Goal: Browse casually: Explore the website without a specific task or goal

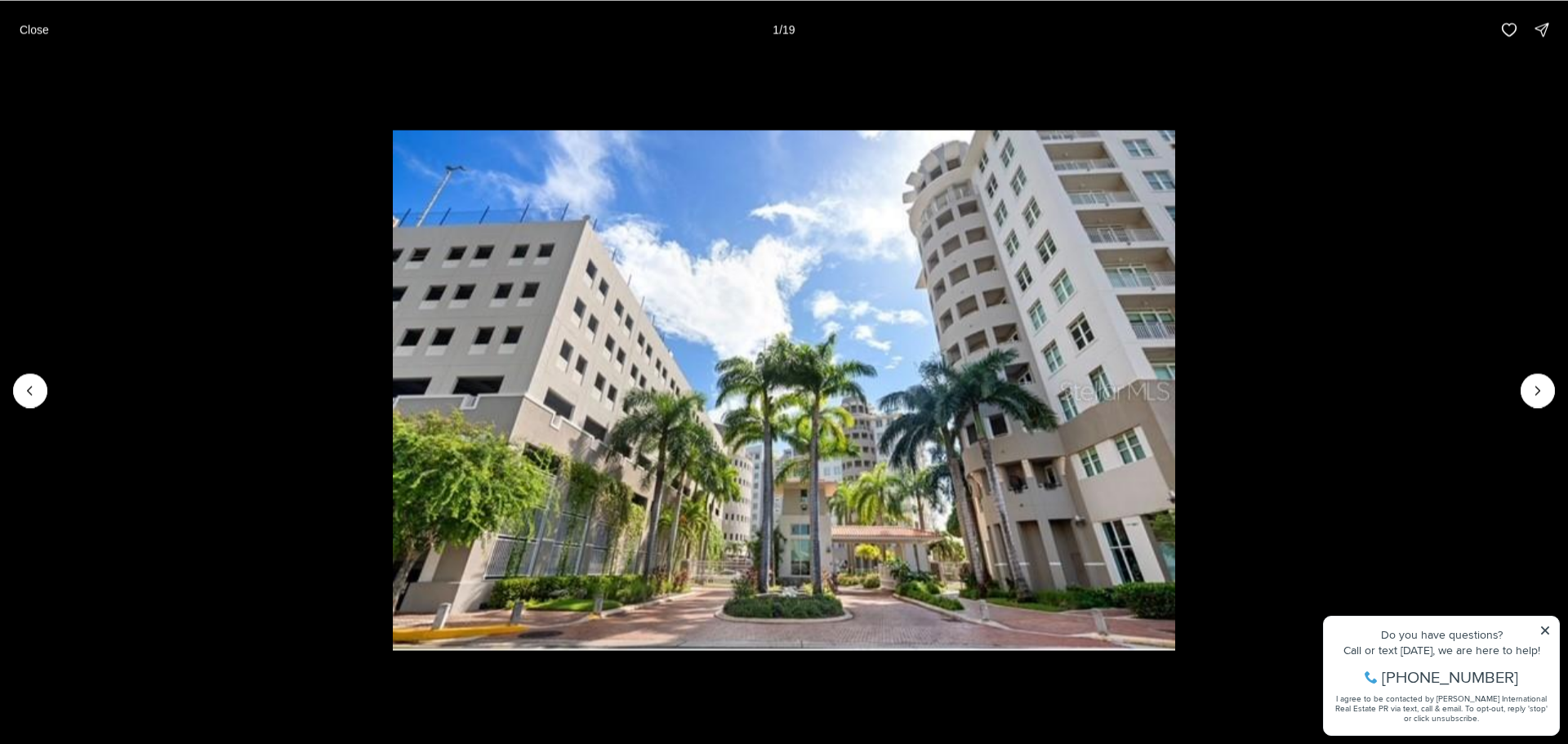
click at [1537, 384] on icon "Next slide" at bounding box center [1538, 390] width 16 height 16
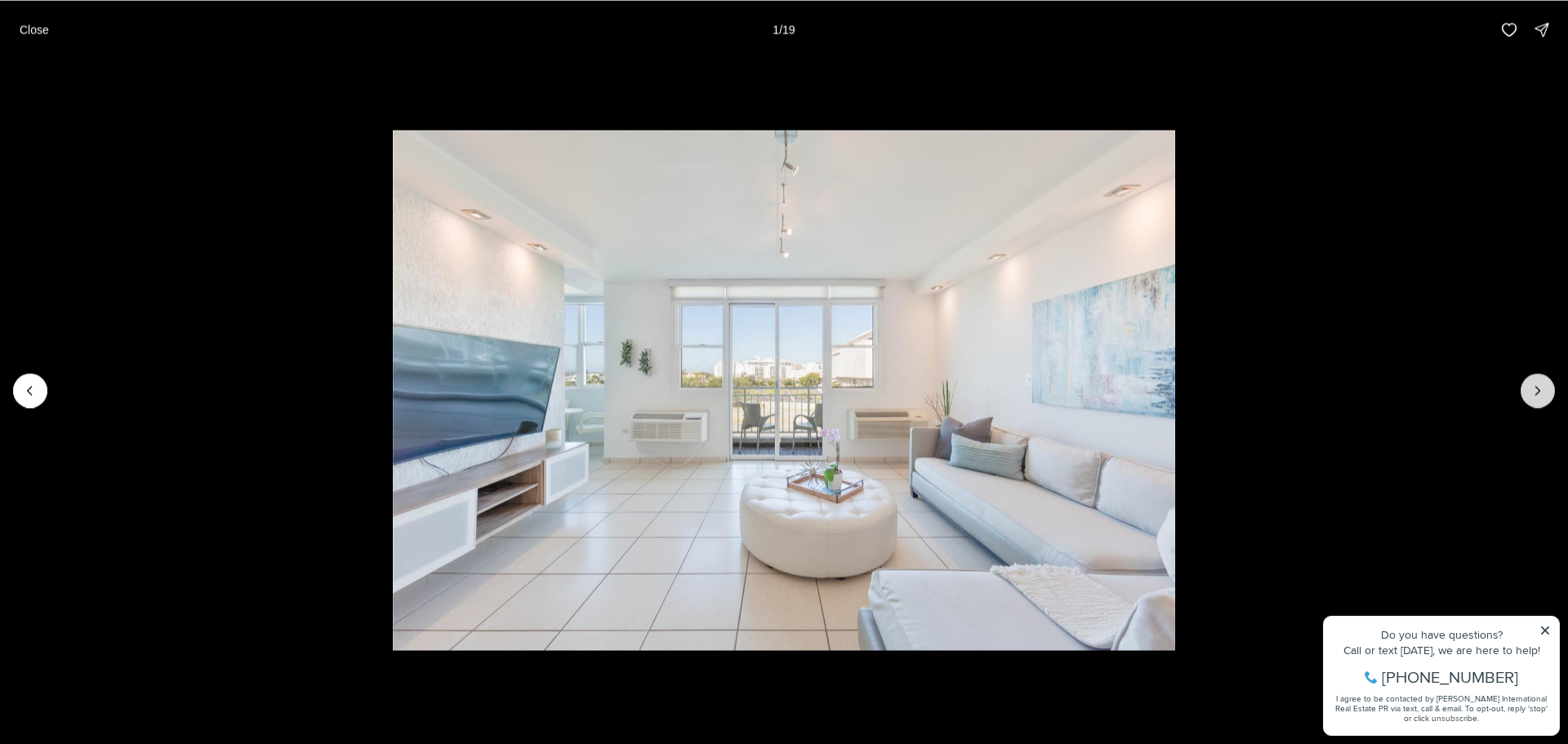
click at [1535, 384] on icon "Next slide" at bounding box center [1538, 390] width 16 height 16
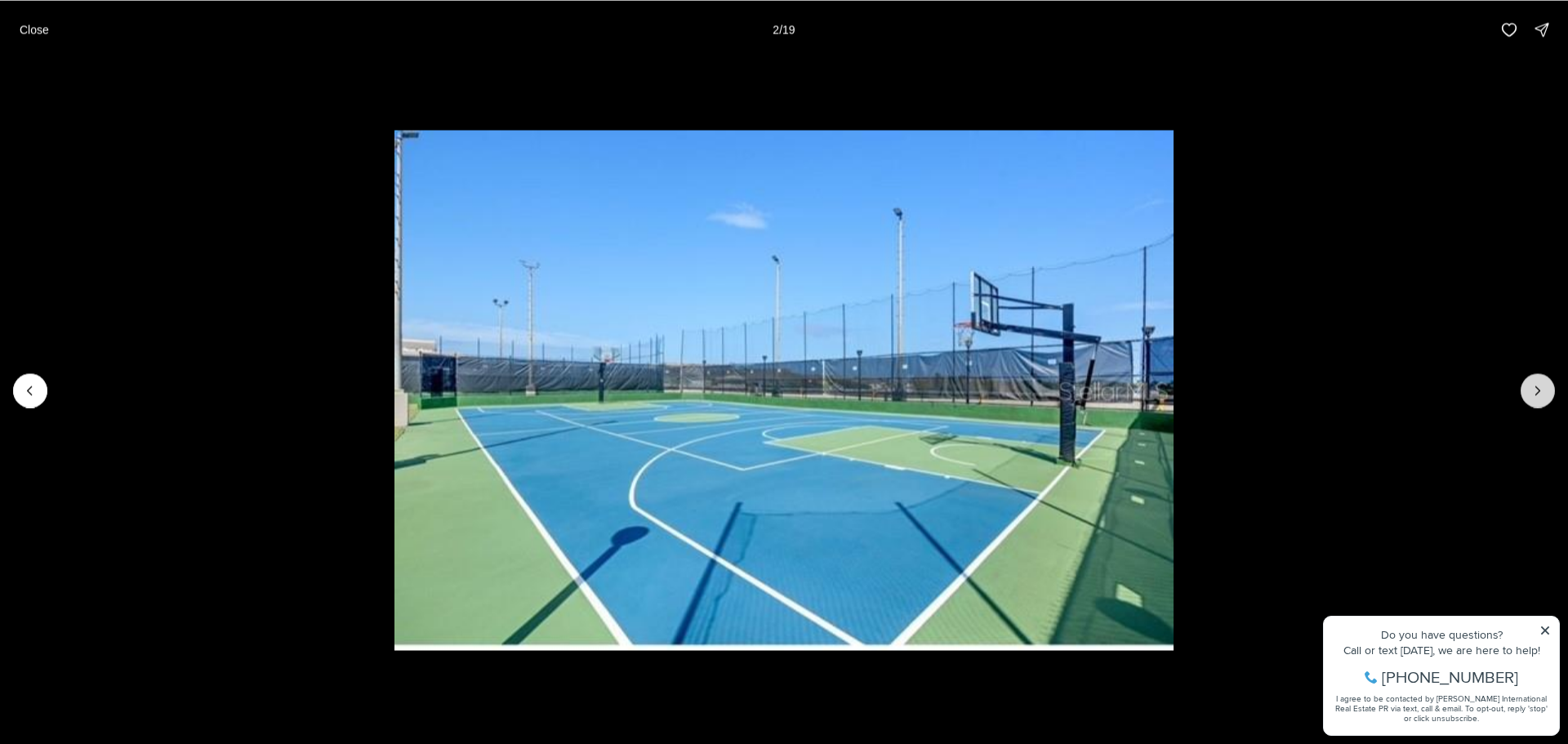
click at [1535, 384] on icon "Next slide" at bounding box center [1538, 390] width 16 height 16
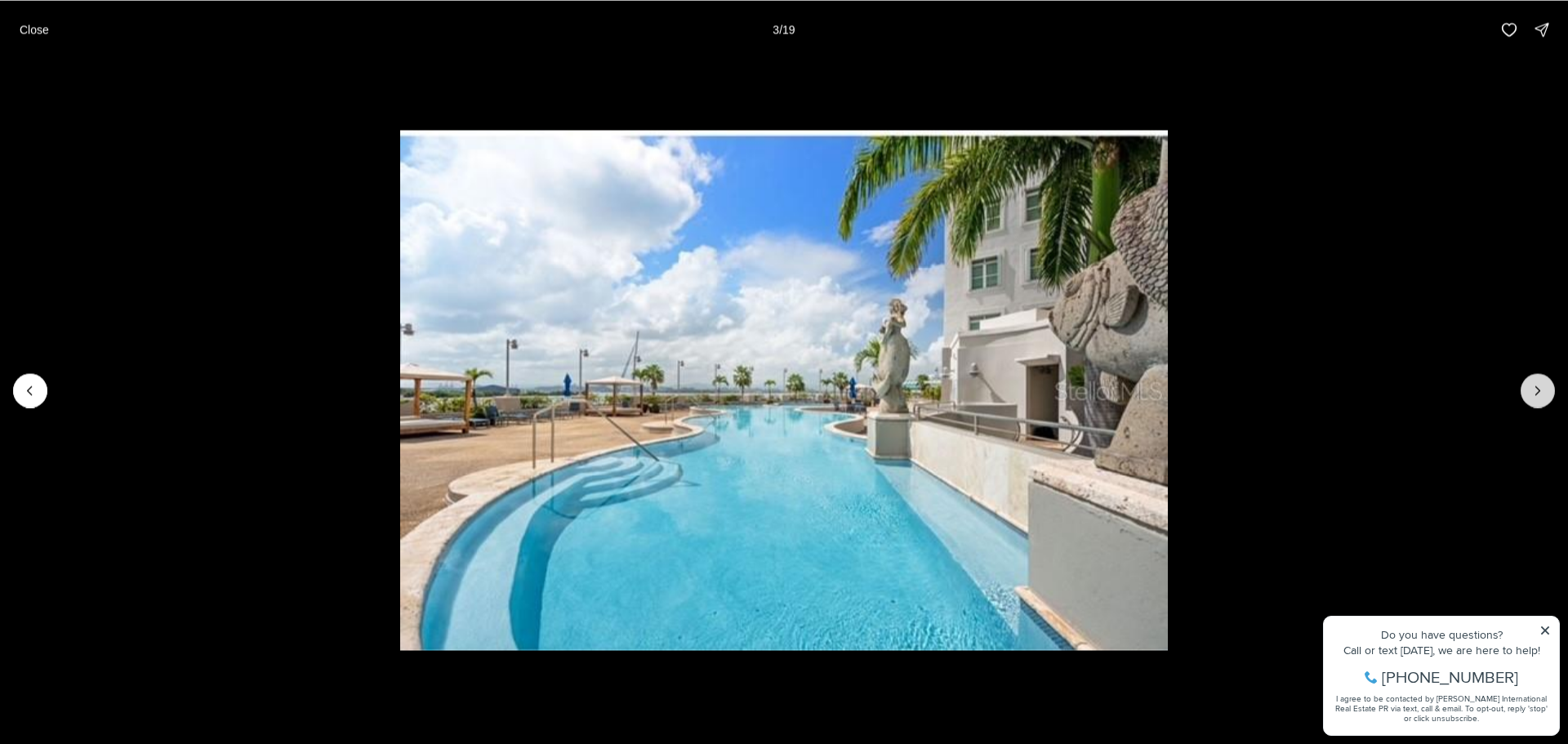
click at [1535, 384] on icon "Next slide" at bounding box center [1538, 390] width 16 height 16
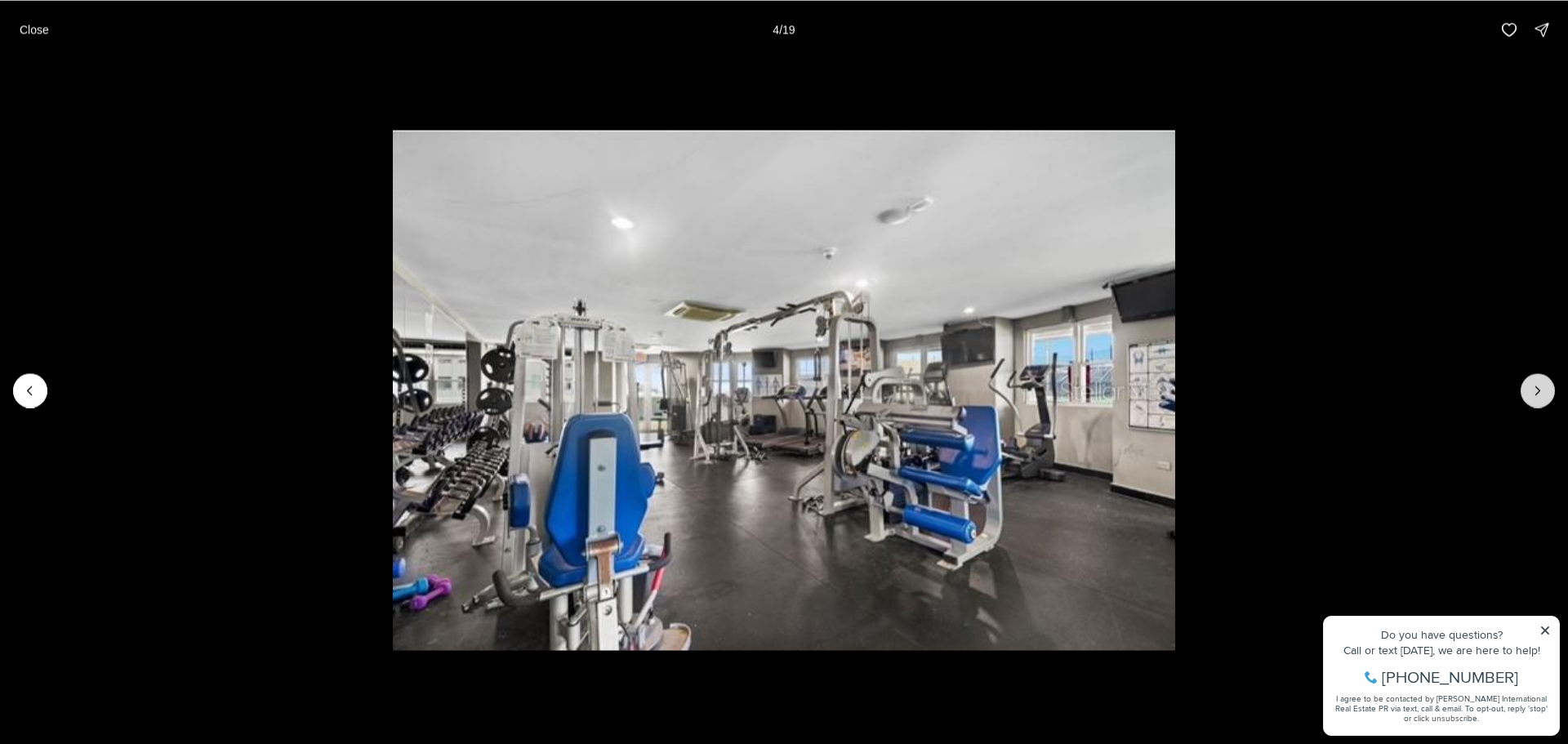
click at [1535, 384] on icon "Next slide" at bounding box center [1538, 390] width 16 height 16
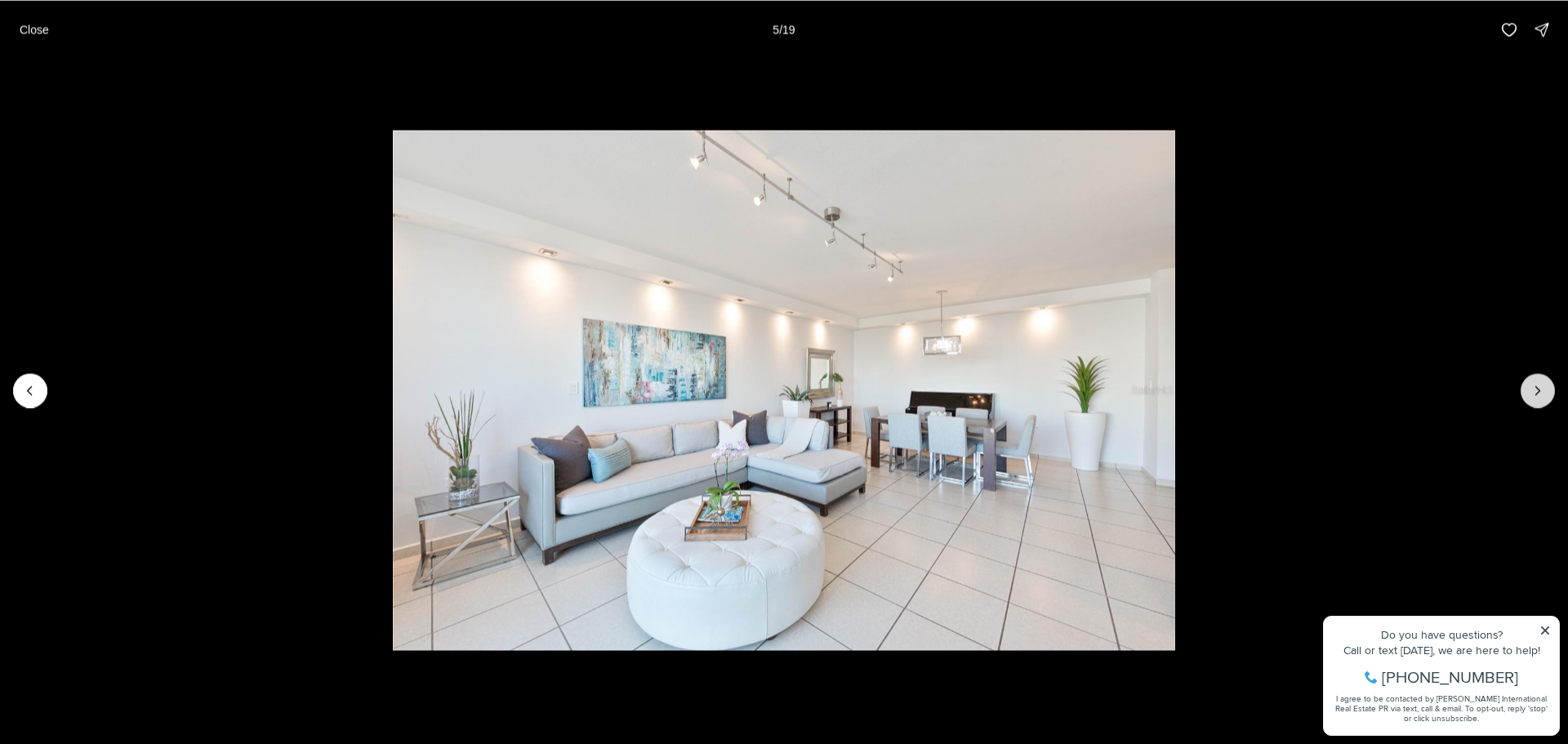
click at [1535, 384] on icon "Next slide" at bounding box center [1538, 390] width 16 height 16
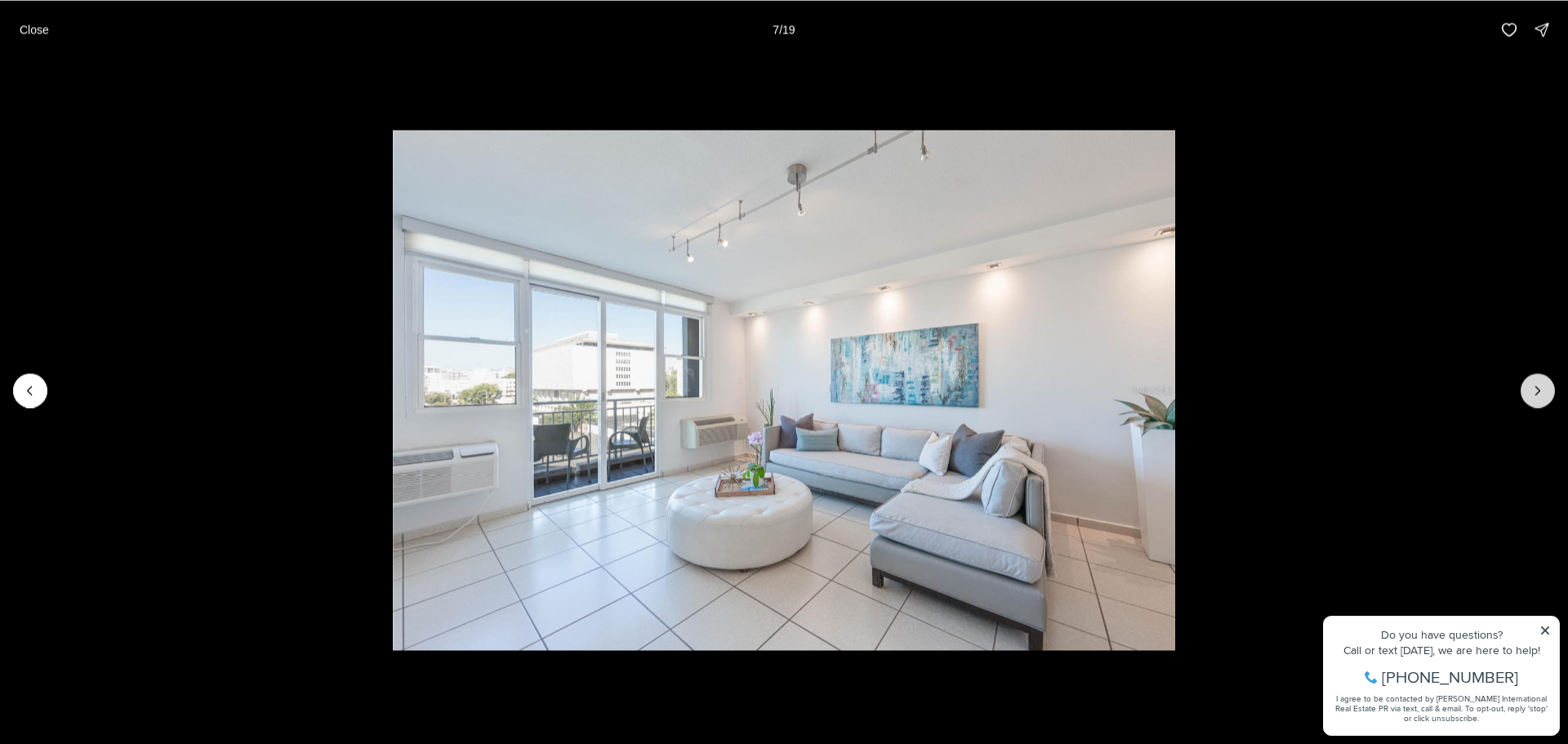
click at [1535, 384] on icon "Next slide" at bounding box center [1538, 390] width 16 height 16
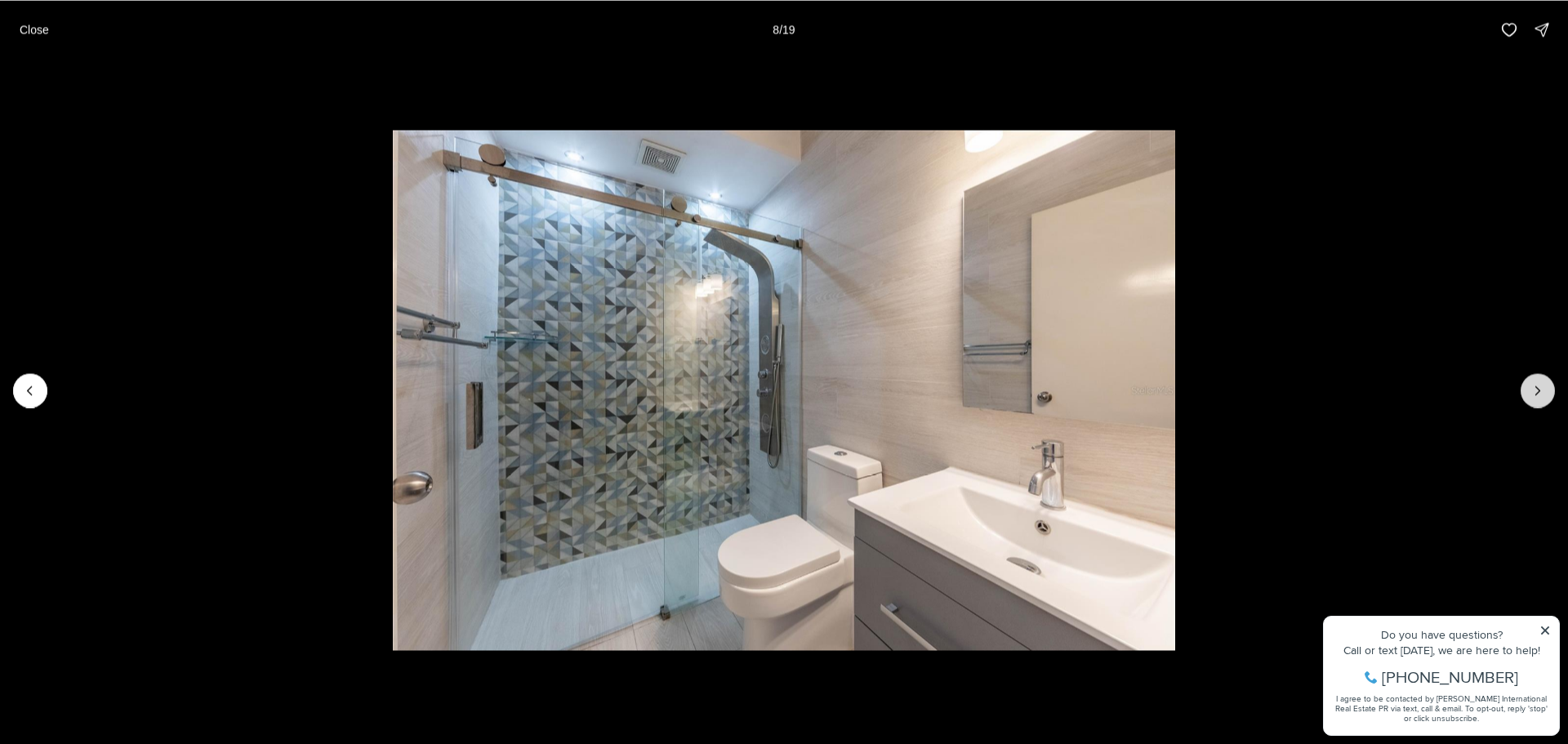
click at [1535, 384] on icon "Next slide" at bounding box center [1538, 390] width 16 height 16
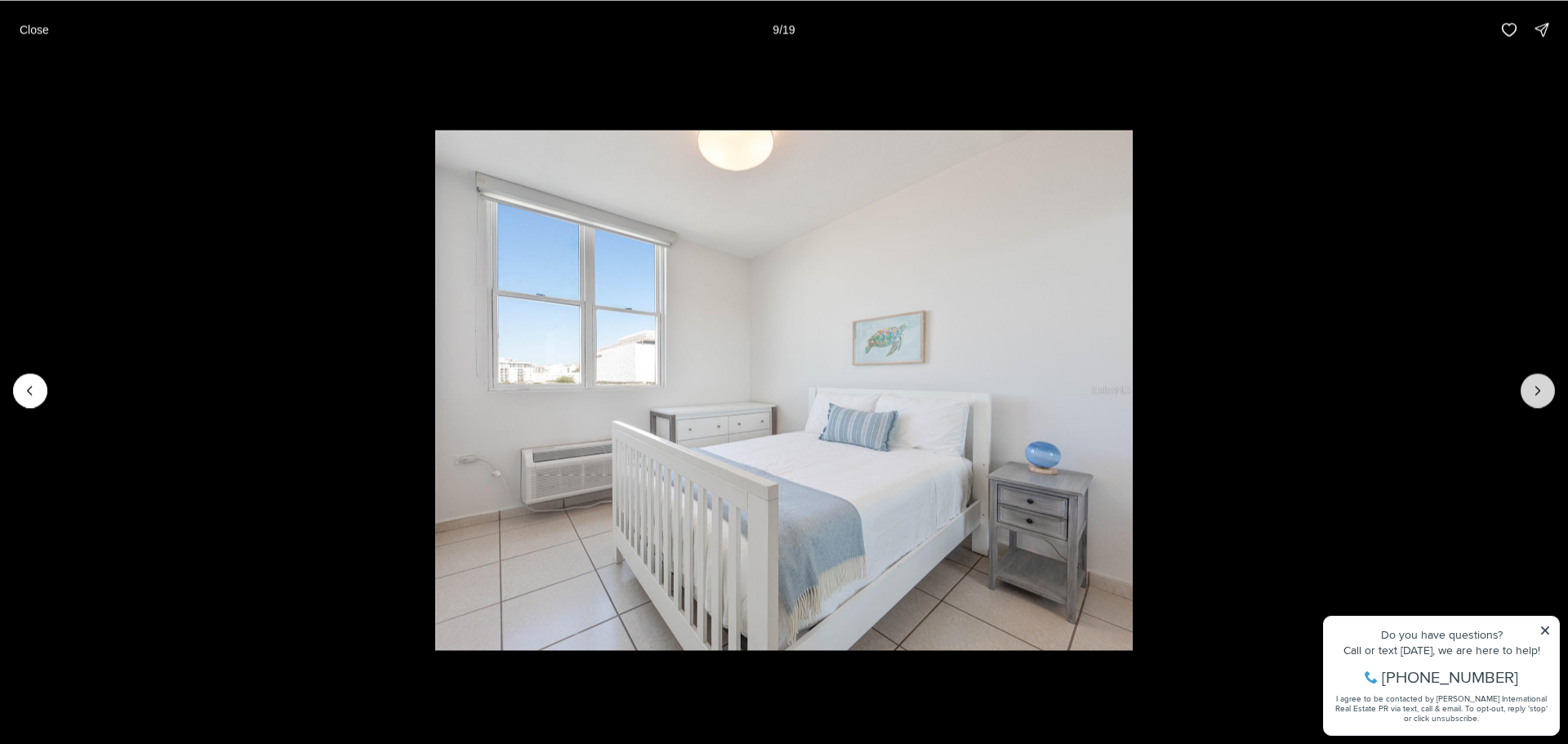
click at [1535, 384] on icon "Next slide" at bounding box center [1538, 390] width 16 height 16
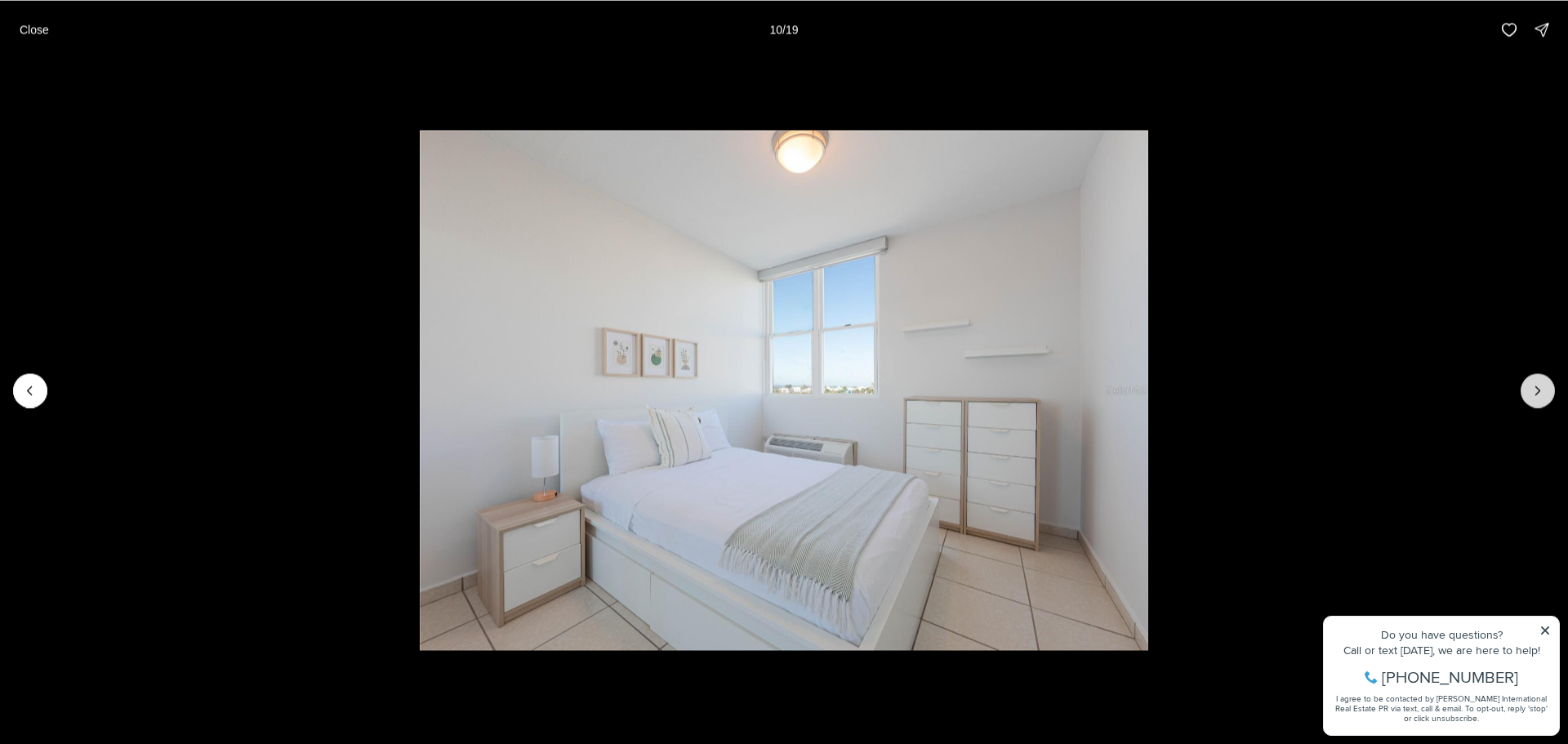
click at [1535, 384] on icon "Next slide" at bounding box center [1538, 390] width 16 height 16
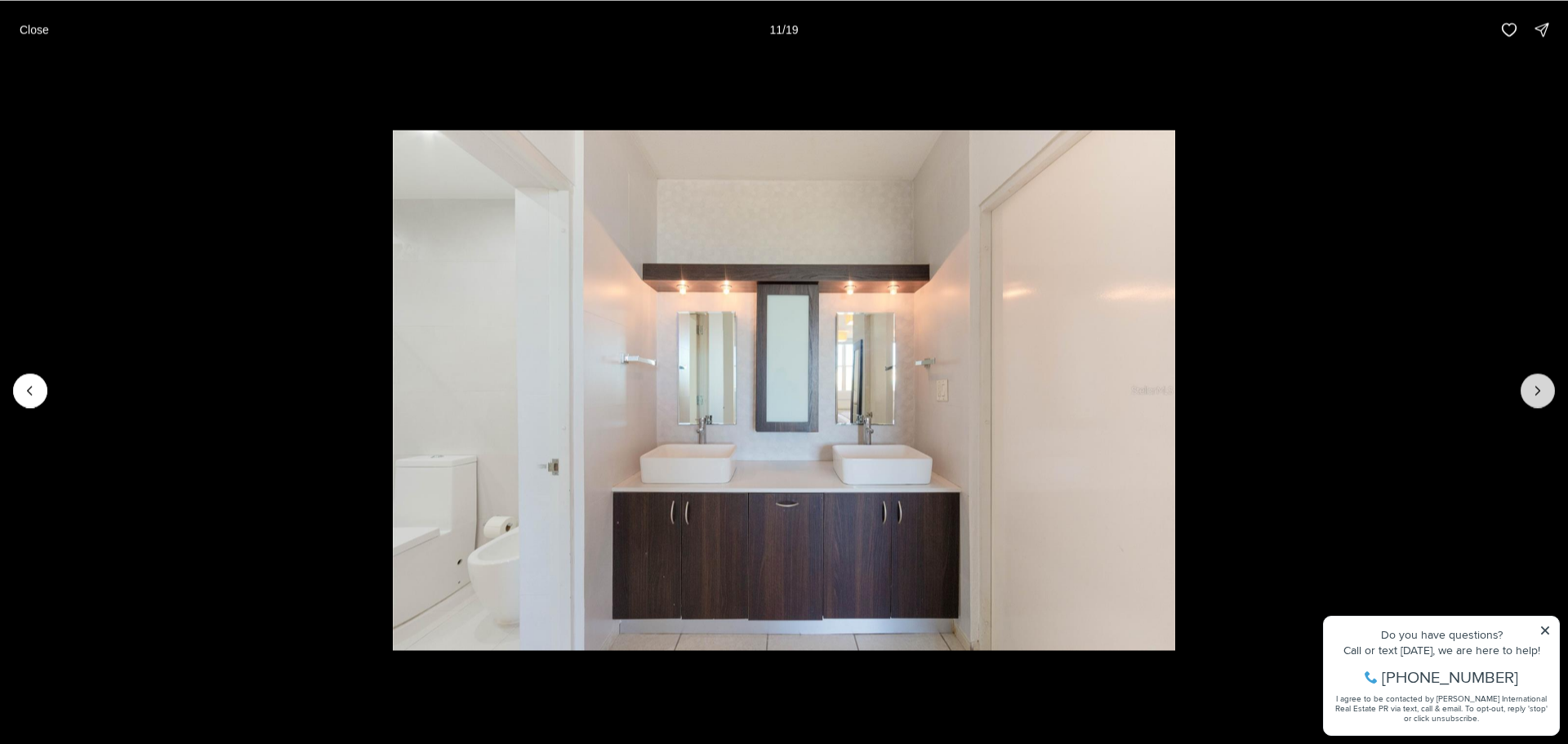
click at [1535, 384] on icon "Next slide" at bounding box center [1538, 390] width 16 height 16
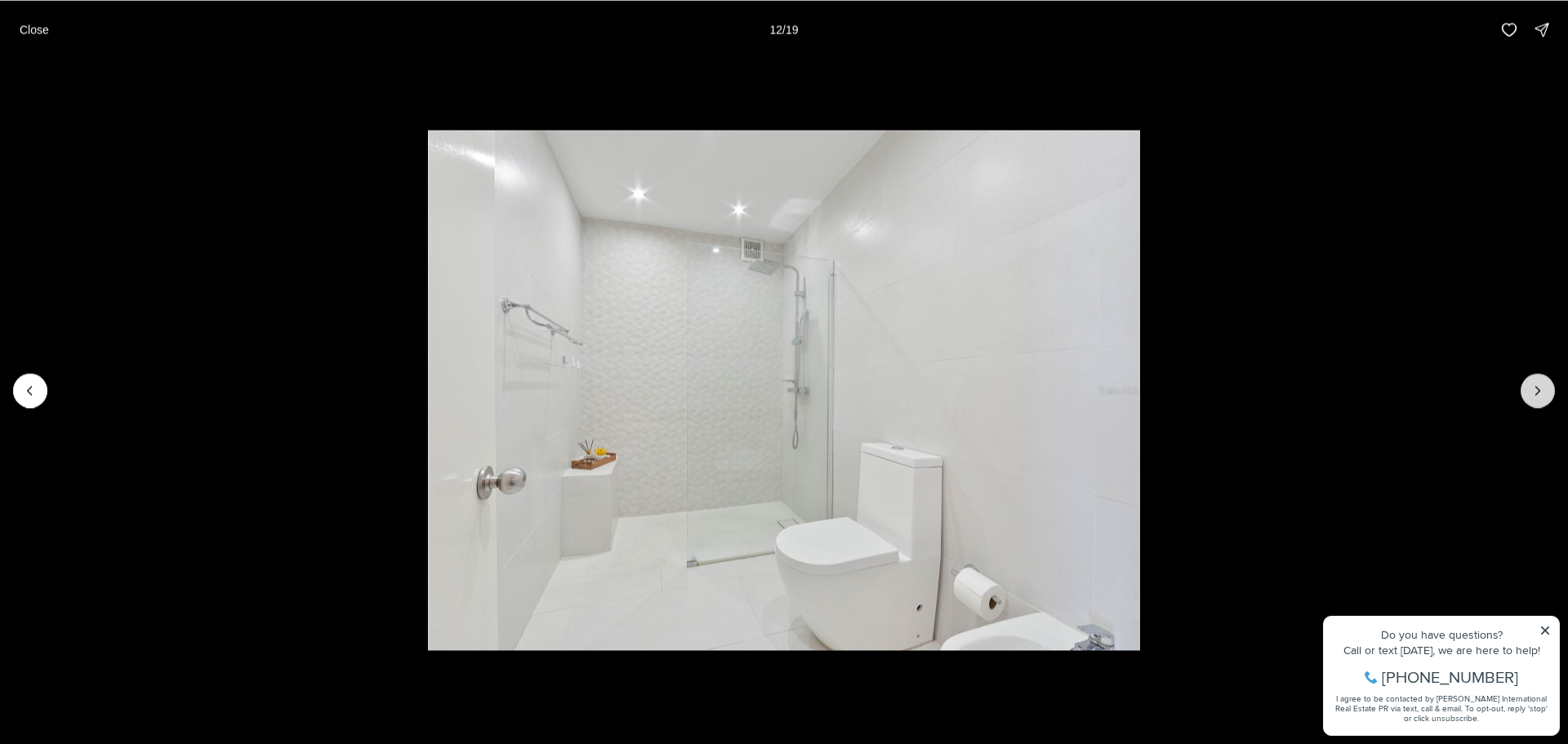
click at [1526, 397] on button "Next slide" at bounding box center [1538, 390] width 34 height 34
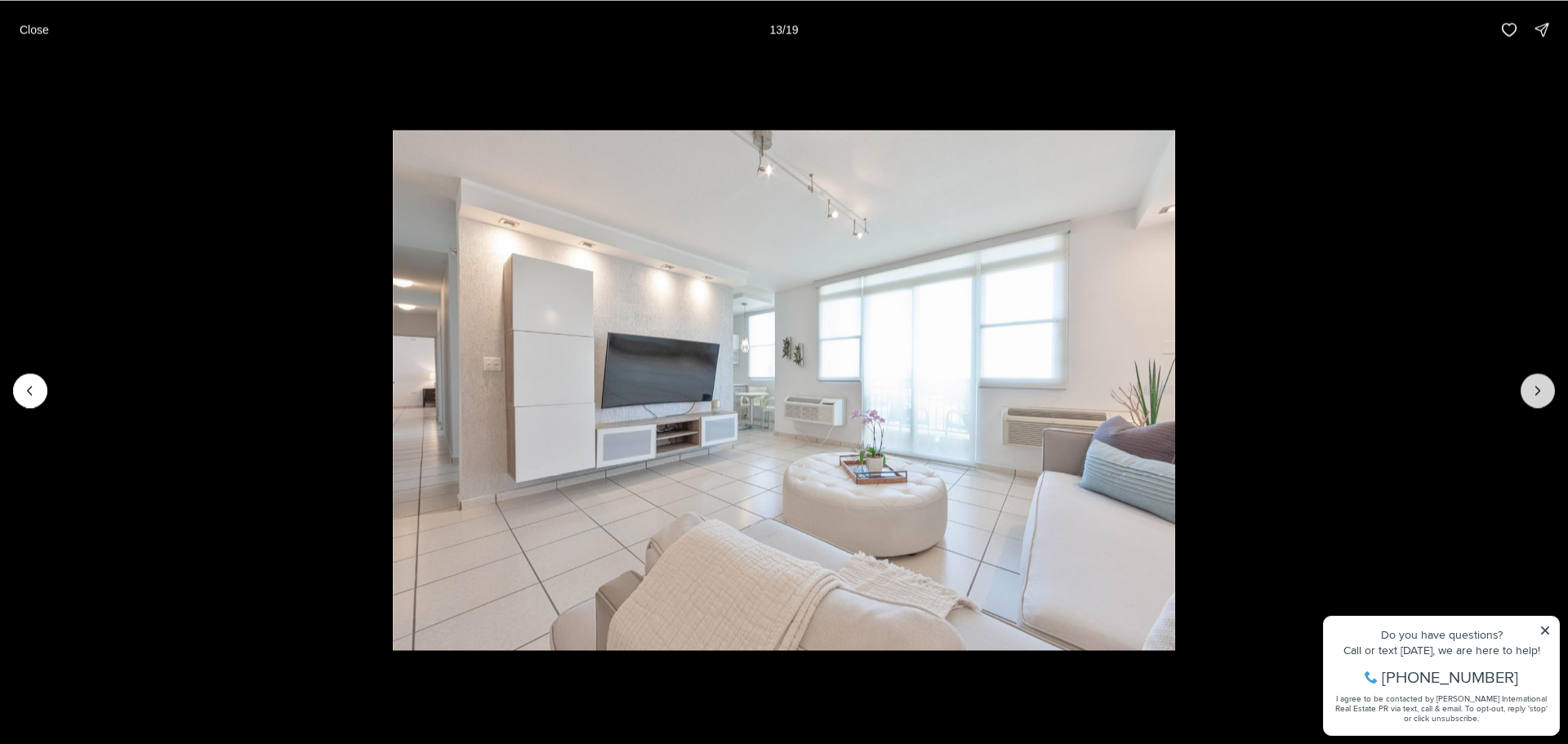
click at [1526, 397] on button "Next slide" at bounding box center [1538, 390] width 34 height 34
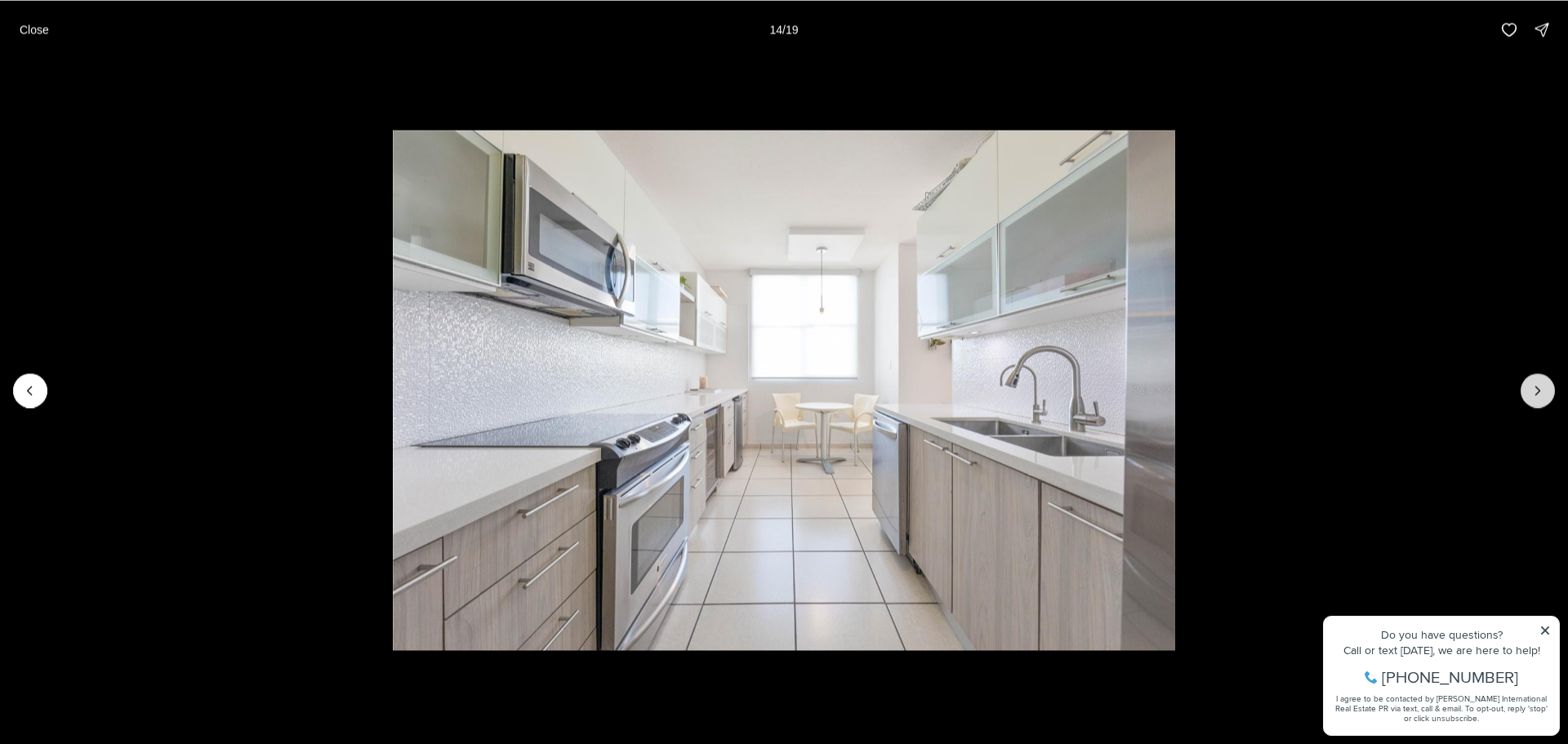
click at [1525, 397] on button "Next slide" at bounding box center [1538, 390] width 34 height 34
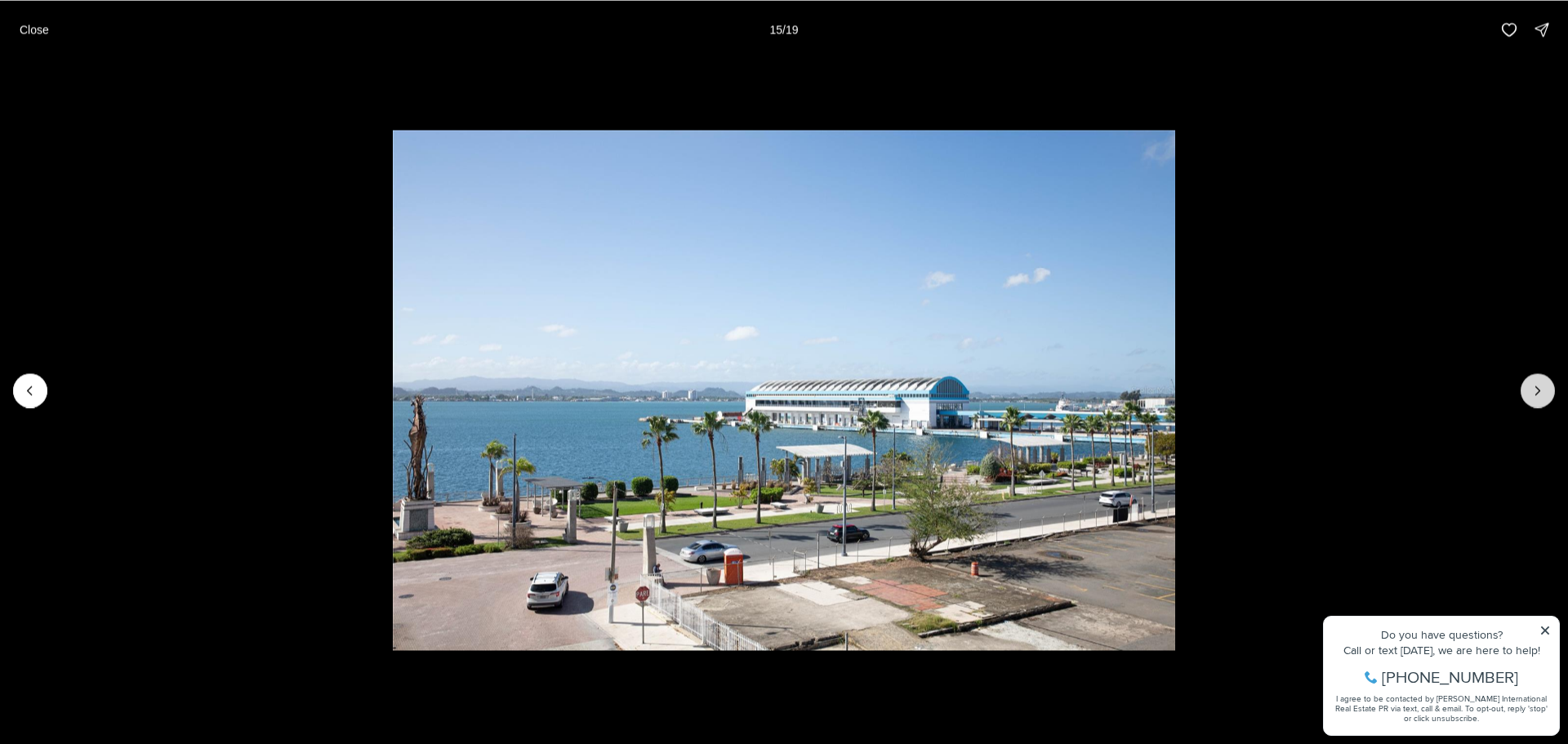
click at [1525, 397] on button "Next slide" at bounding box center [1538, 390] width 34 height 34
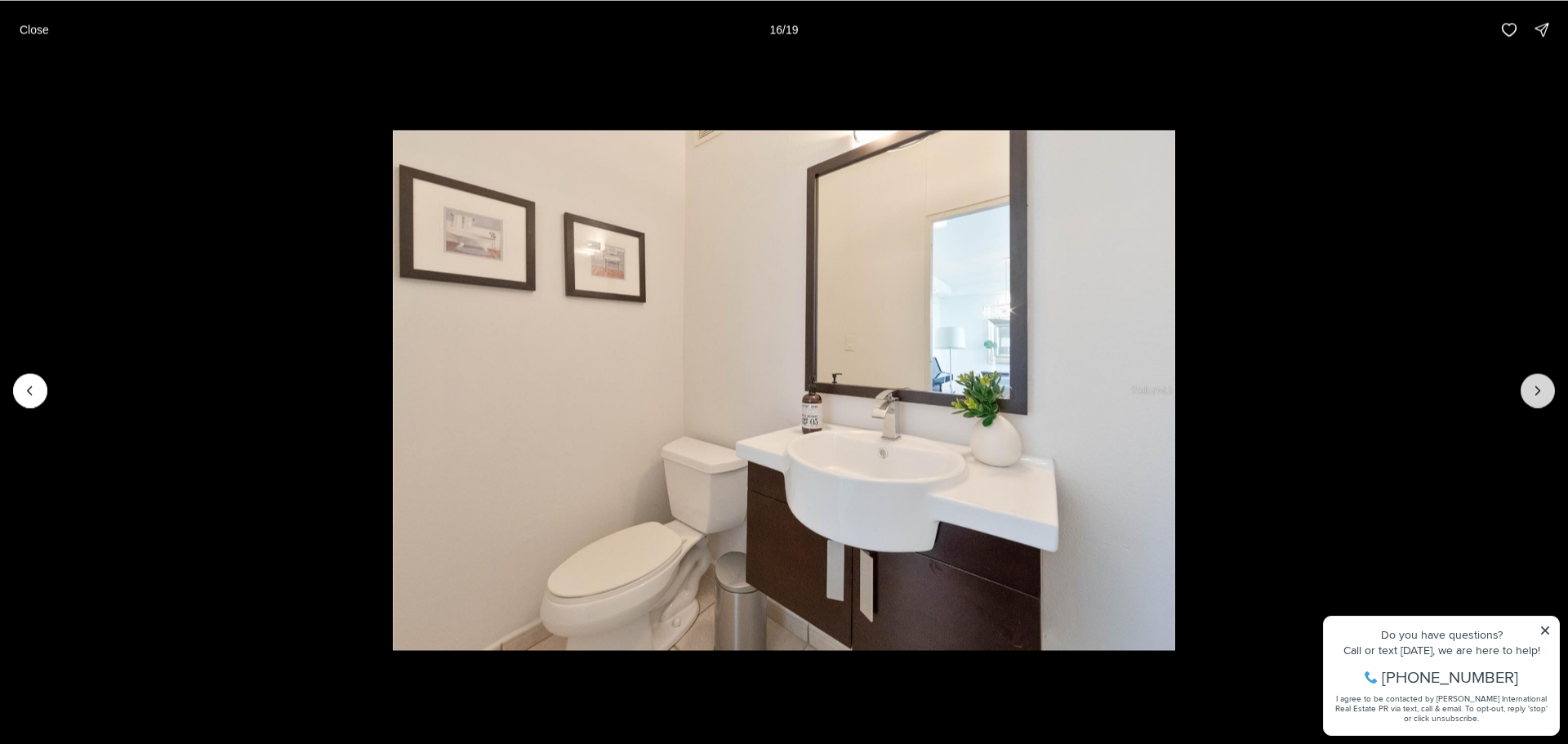
click at [1525, 397] on button "Next slide" at bounding box center [1538, 390] width 34 height 34
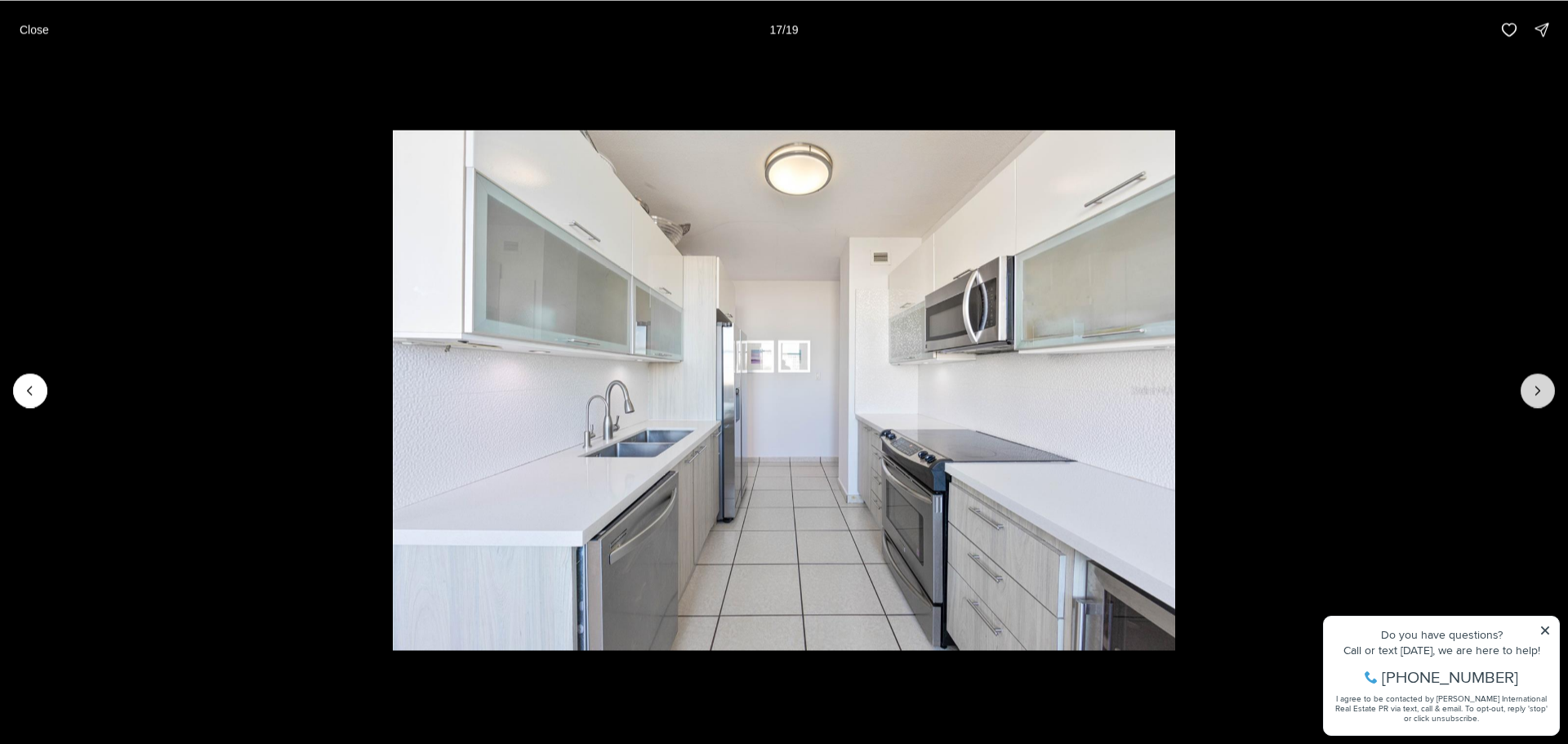
click at [1525, 397] on button "Next slide" at bounding box center [1538, 390] width 34 height 34
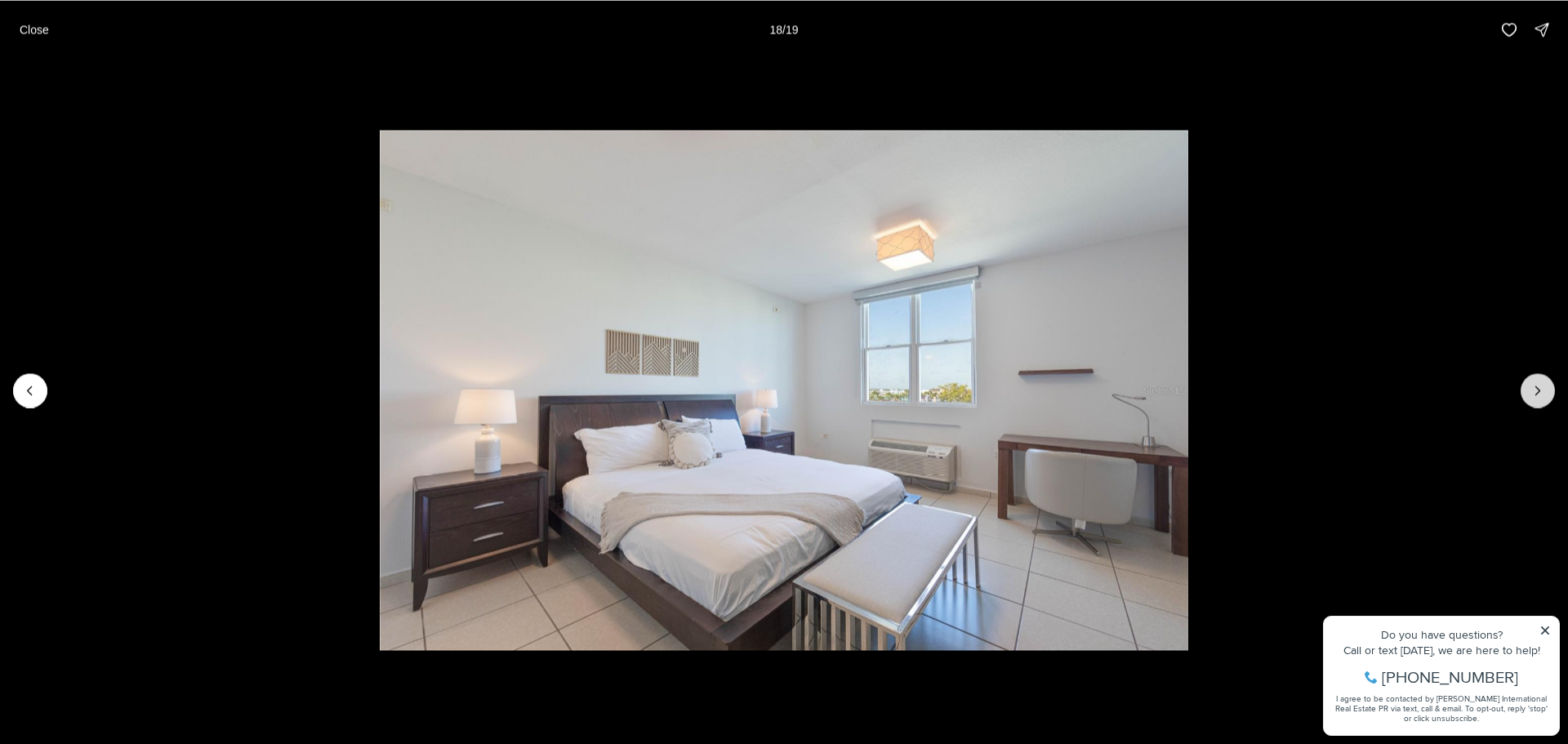
click at [1525, 397] on button "Next slide" at bounding box center [1538, 390] width 34 height 34
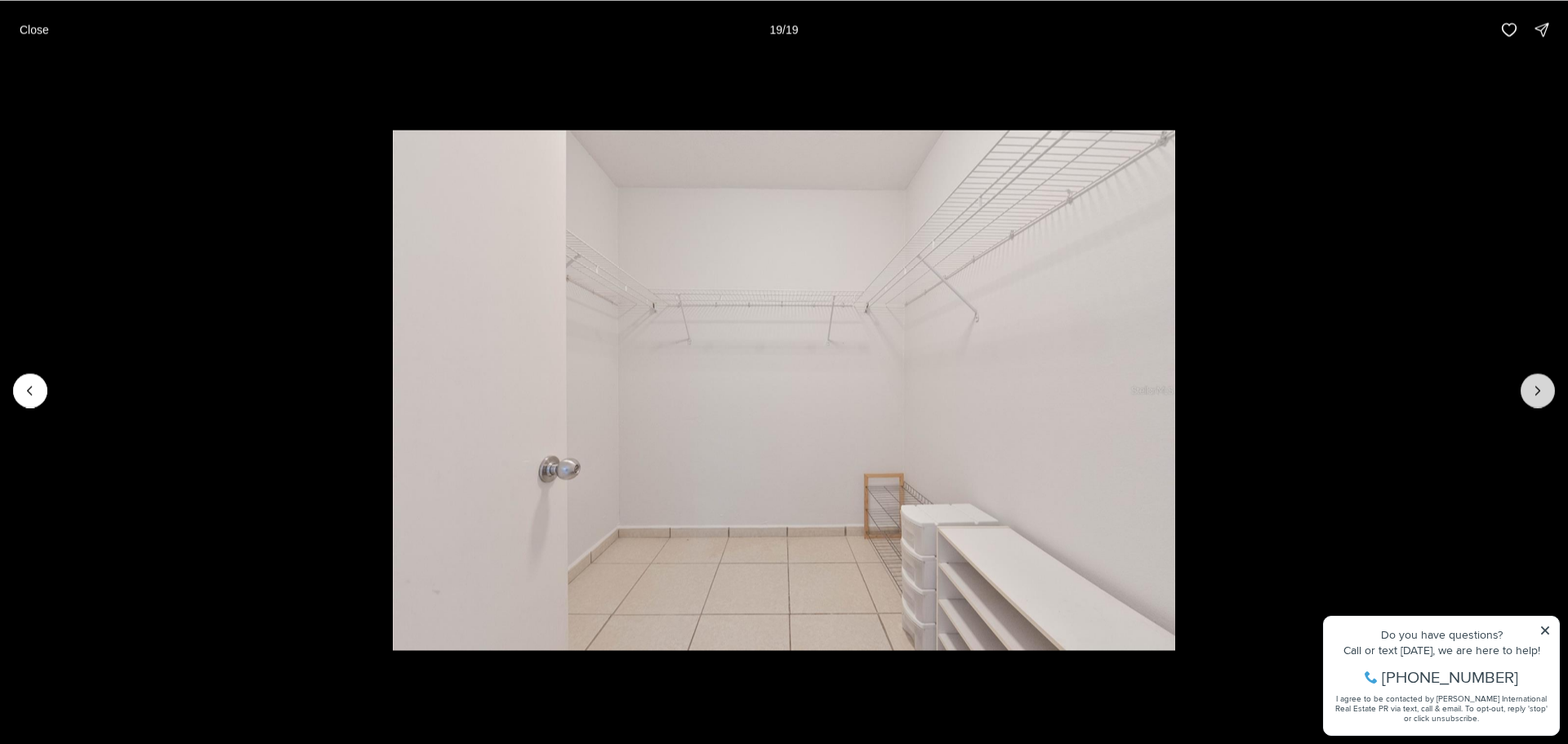
click at [1525, 397] on div at bounding box center [1538, 390] width 34 height 34
click at [1534, 390] on div at bounding box center [1538, 390] width 34 height 34
click at [1546, 631] on li "19 of 19" at bounding box center [784, 390] width 1568 height 663
click at [1539, 415] on li "19 of 19" at bounding box center [784, 390] width 1568 height 663
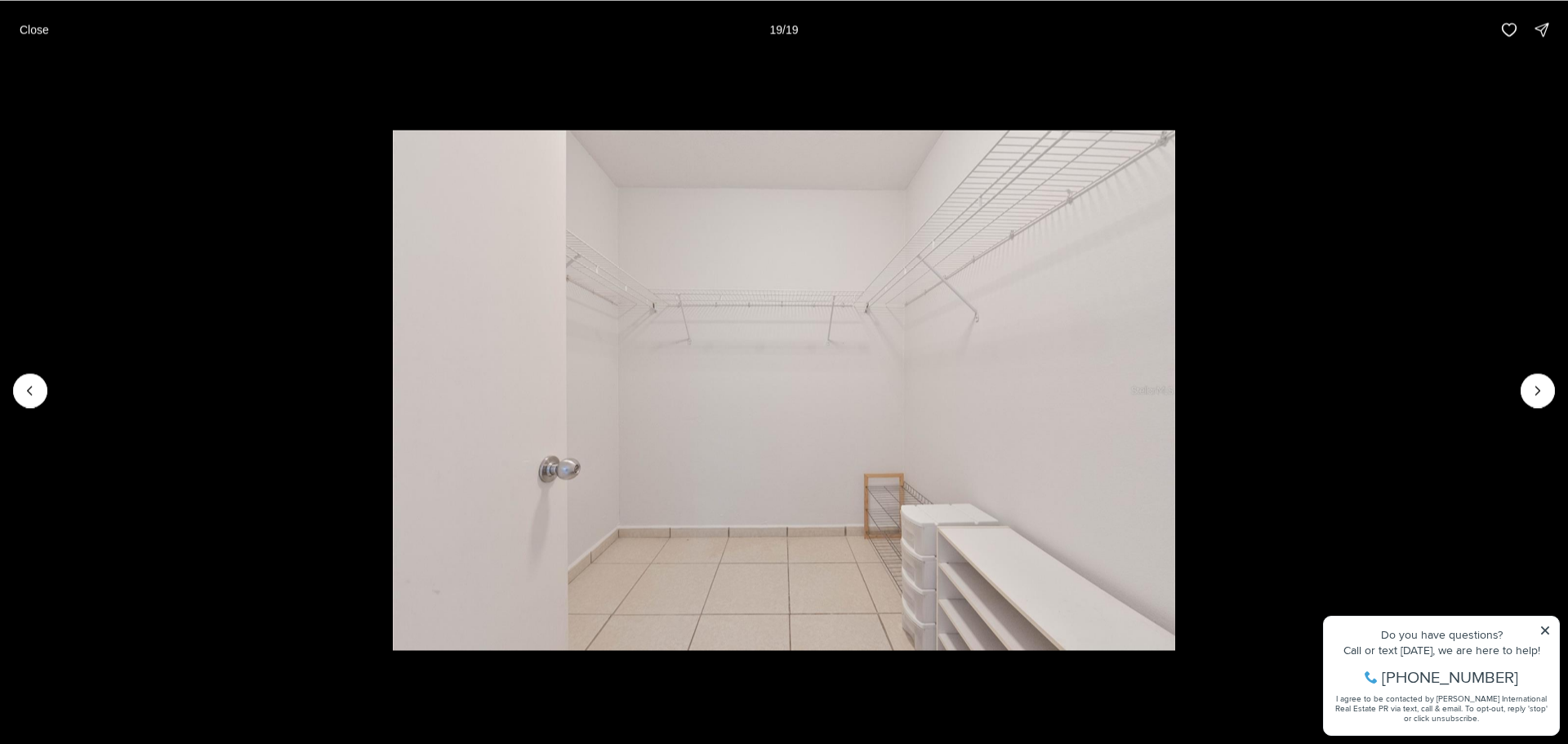
click at [1545, 633] on li "19 of 19" at bounding box center [784, 390] width 1568 height 663
click at [1544, 629] on li "19 of 19" at bounding box center [784, 390] width 1568 height 663
drag, startPoint x: 1544, startPoint y: 629, endPoint x: 1533, endPoint y: 417, distance: 212.3
click at [1541, 580] on li "19 of 19" at bounding box center [784, 390] width 1568 height 663
drag, startPoint x: 1532, startPoint y: 405, endPoint x: 0, endPoint y: 1, distance: 1584.4
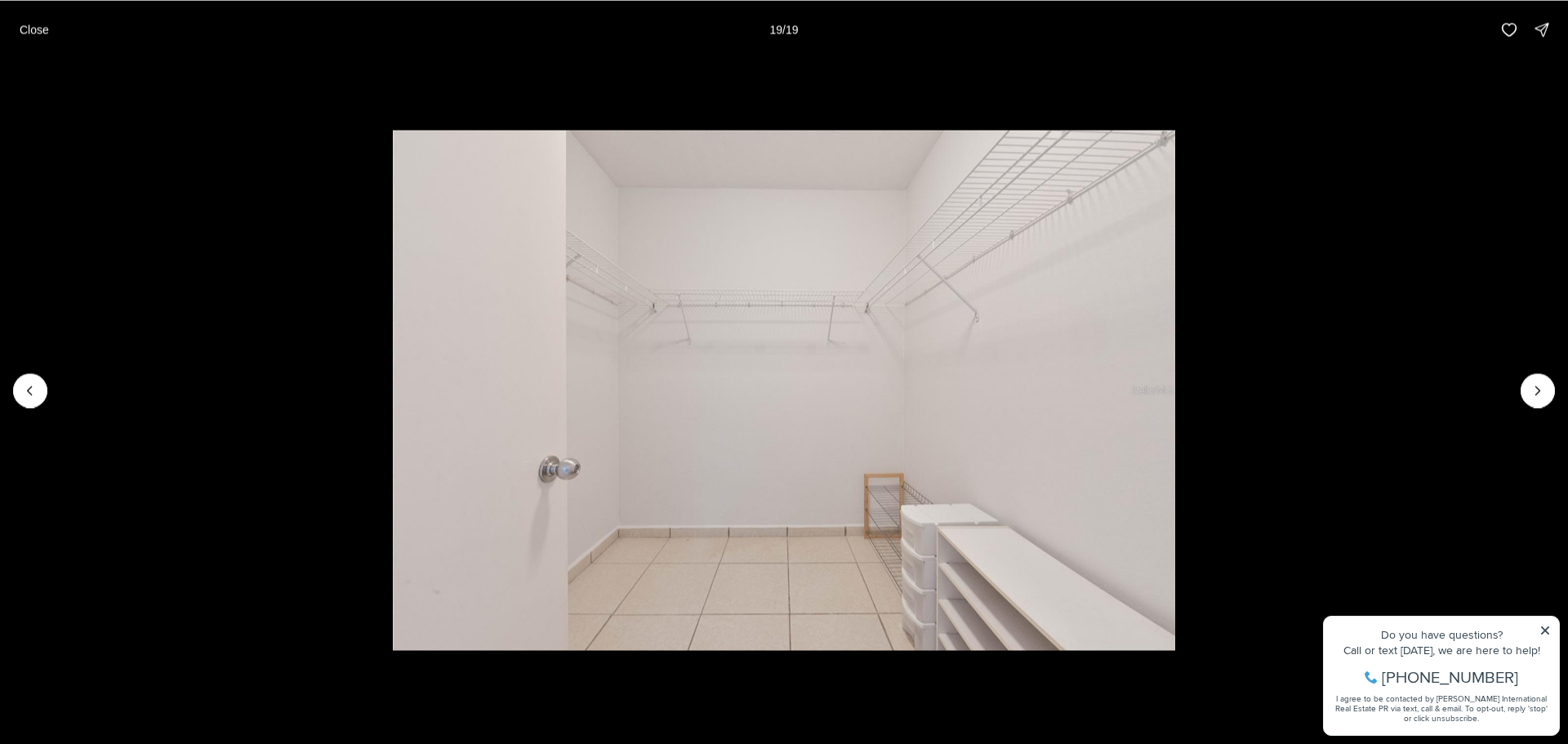
click at [1485, 377] on div at bounding box center [784, 390] width 1568 height 663
click at [31, 26] on p "Close" at bounding box center [34, 29] width 29 height 13
